Goal: Find specific page/section: Find specific page/section

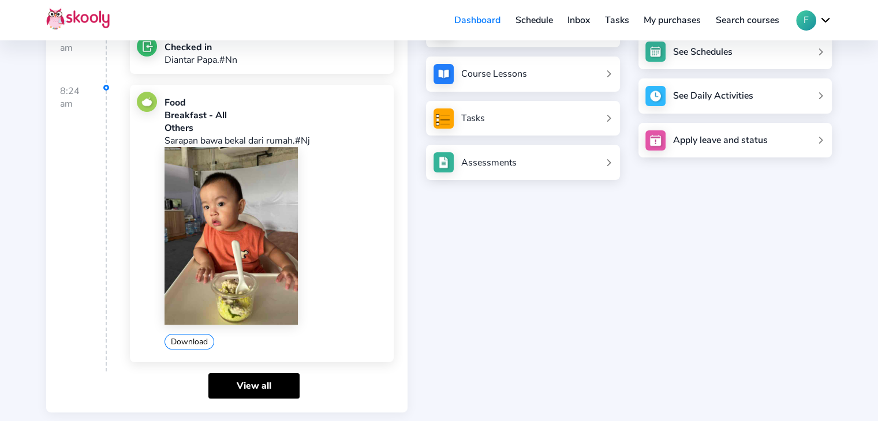
scroll to position [231, 0]
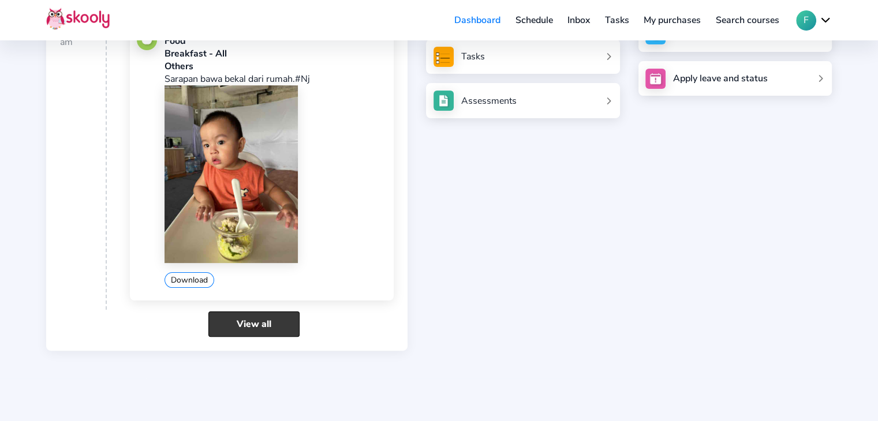
click at [276, 317] on link "View all" at bounding box center [253, 324] width 91 height 25
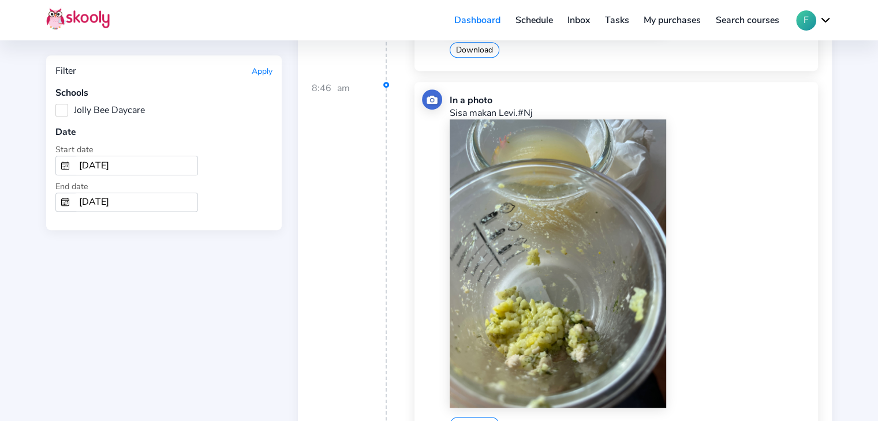
scroll to position [520, 0]
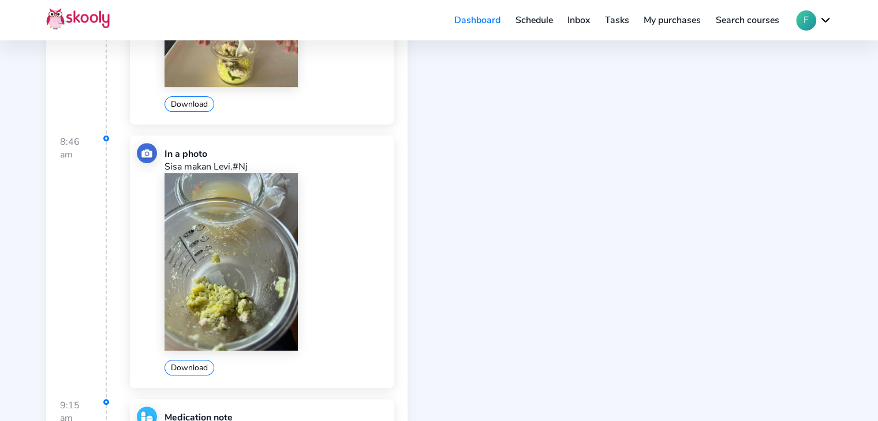
scroll to position [580, 0]
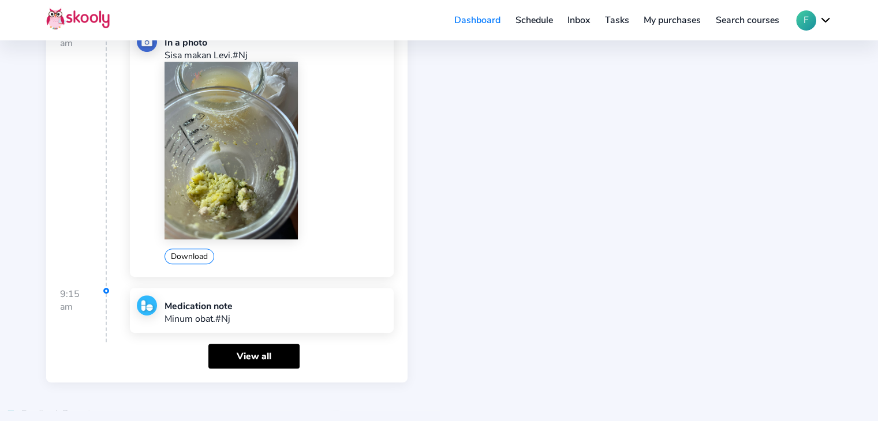
scroll to position [580, 0]
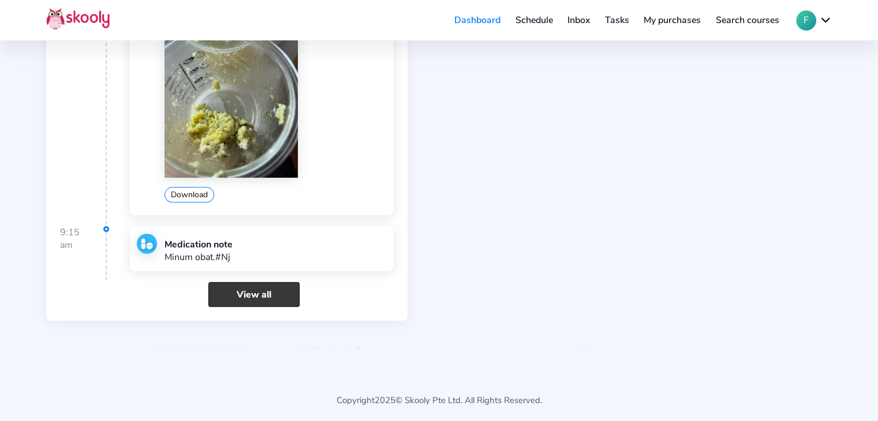
click at [256, 291] on link "View all" at bounding box center [253, 294] width 91 height 25
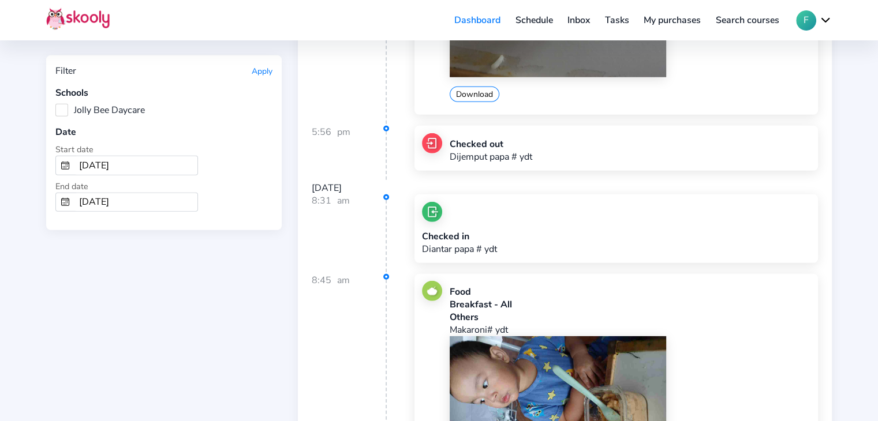
scroll to position [3579, 0]
